Goal: Information Seeking & Learning: Find specific fact

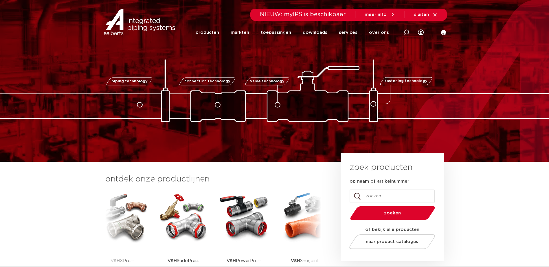
click at [308, 15] on span "NIEUW: myIPS is beschikbaar" at bounding box center [303, 15] width 86 height 6
click at [273, 9] on div "NIEUW: myIPS is beschikbaar meer info sluiten" at bounding box center [349, 15] width 196 height 12
click at [381, 194] on input "op naam of artikelnummer" at bounding box center [391, 196] width 85 height 13
type input "3"
type input "3824304"
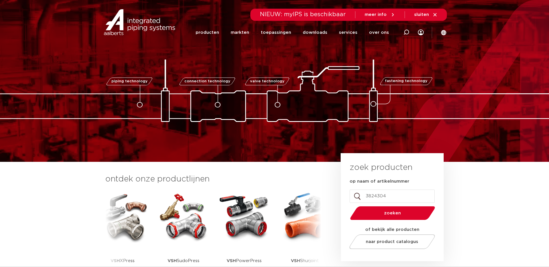
click at [347, 206] on button "zoeken" at bounding box center [392, 213] width 90 height 15
